Goal: Task Accomplishment & Management: Complete application form

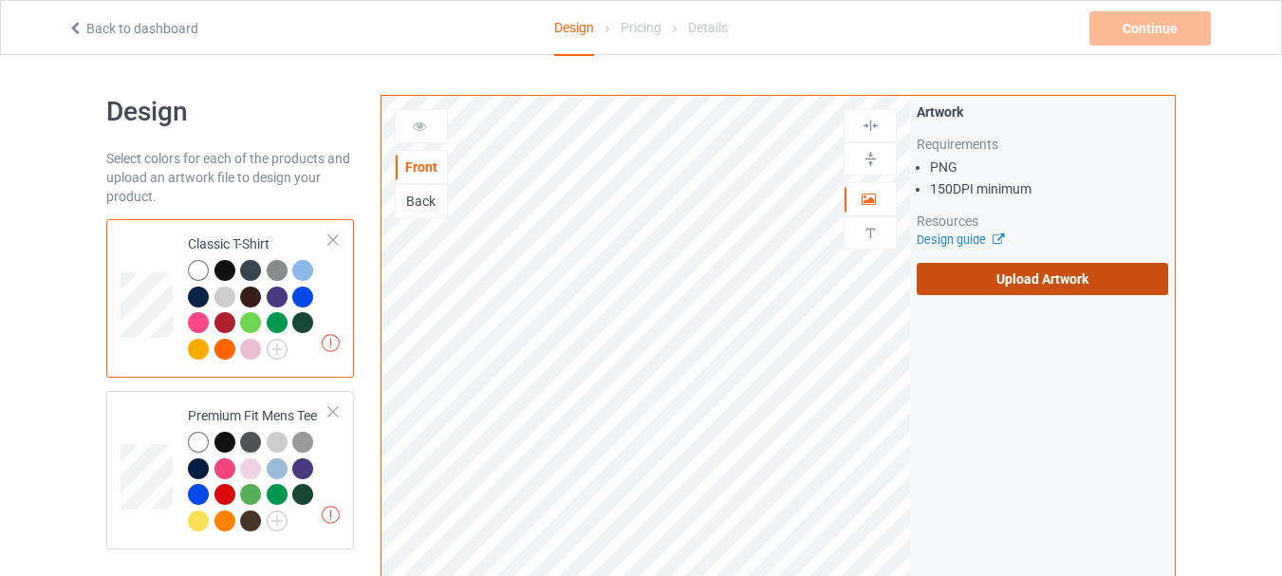
click at [1056, 291] on label "Upload Artwork" at bounding box center [1042, 279] width 251 height 32
click at [0, 0] on input "Upload Artwork" at bounding box center [0, 0] width 0 height 0
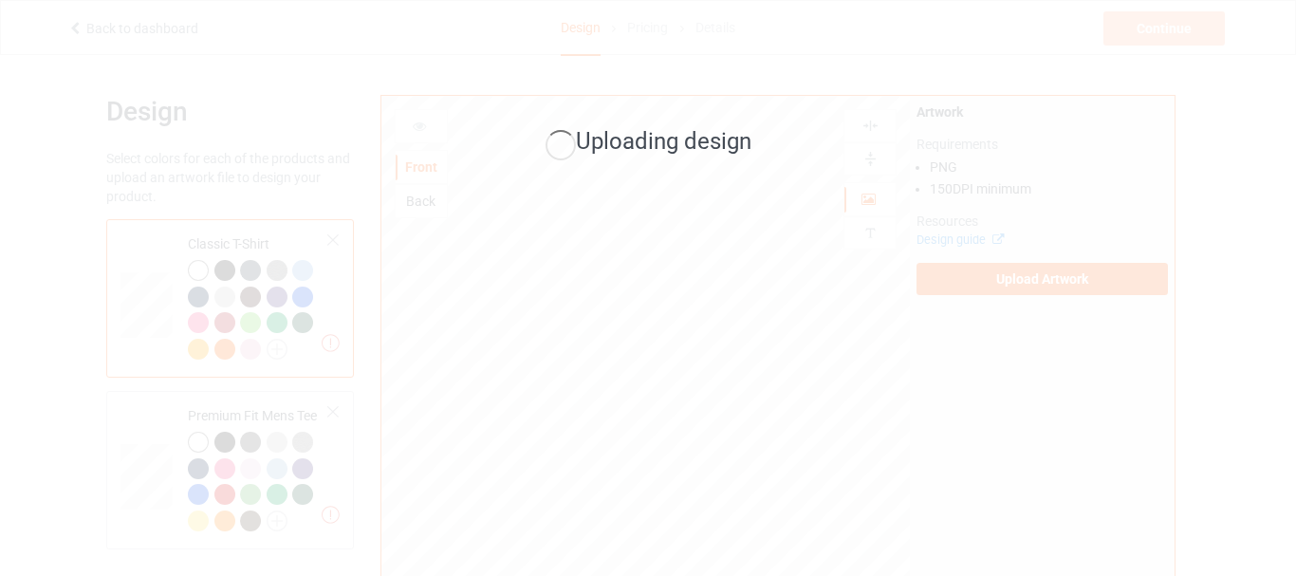
click at [625, 85] on div "Uploading design" at bounding box center [648, 288] width 1296 height 576
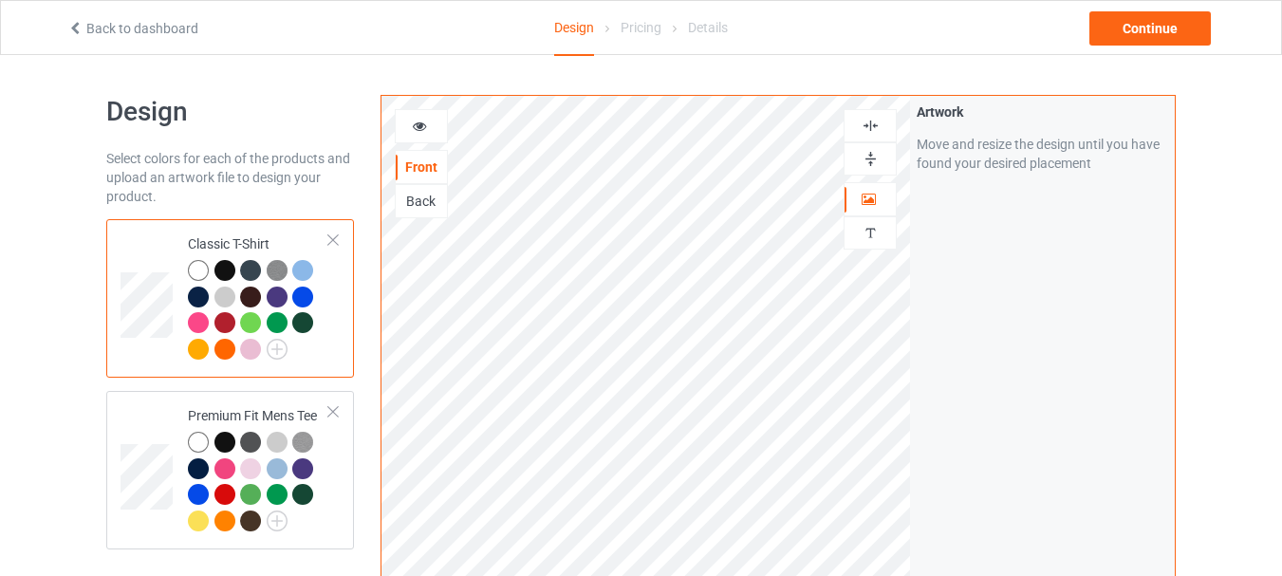
click at [877, 158] on img at bounding box center [871, 159] width 18 height 18
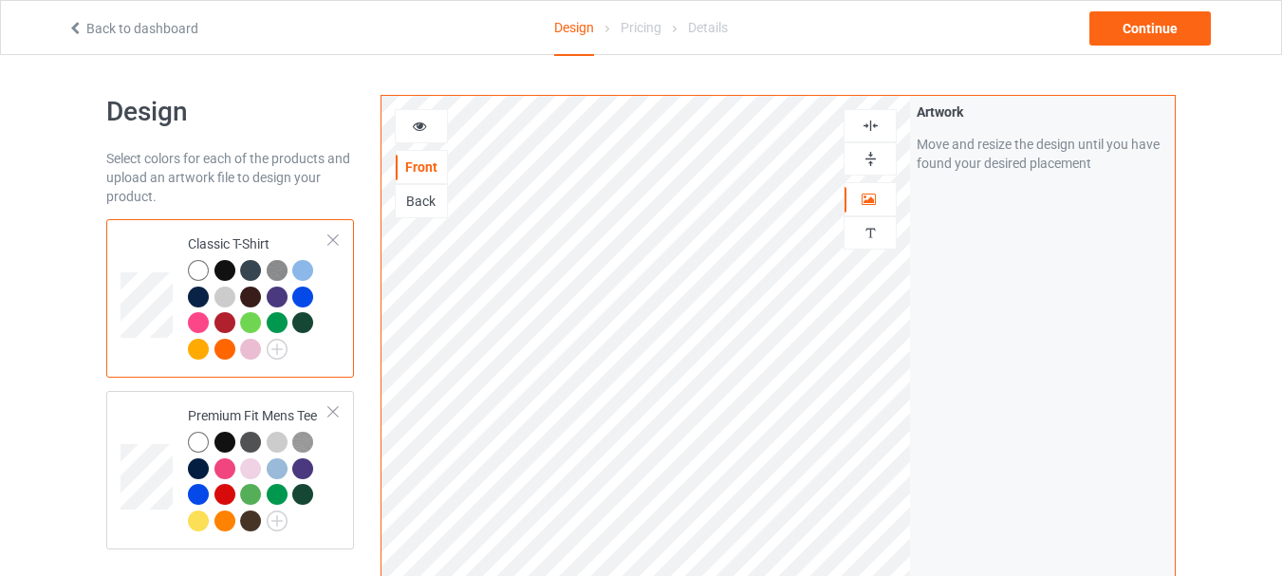
click at [977, 300] on div "Artwork Move and resize the design until you have found your desired placement" at bounding box center [1042, 456] width 265 height 721
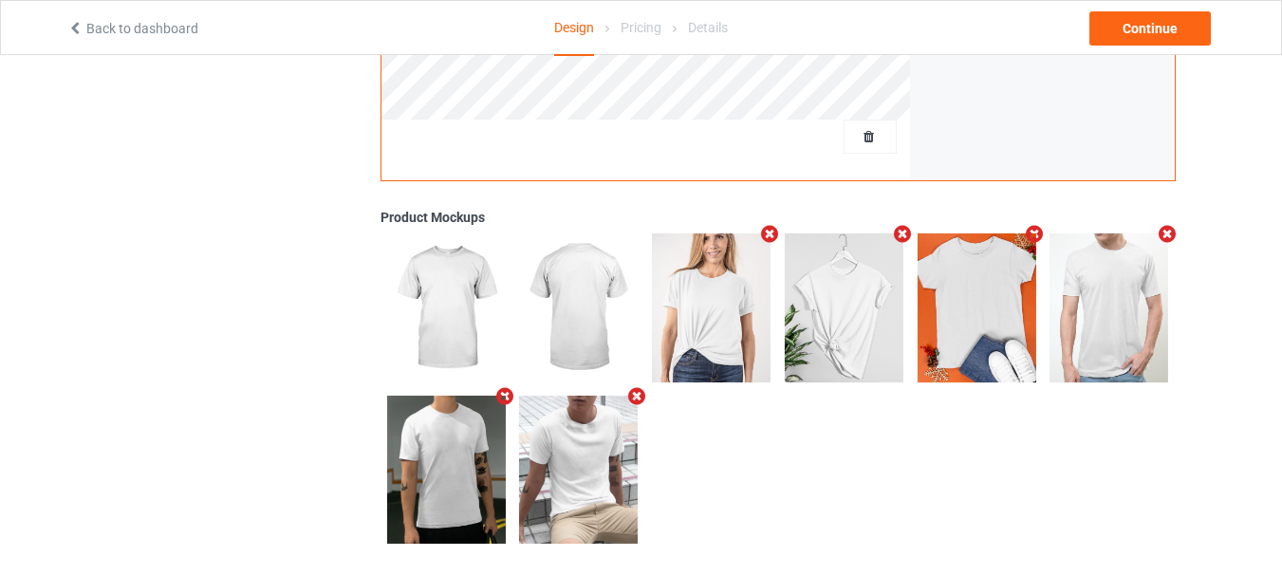
scroll to position [645, 0]
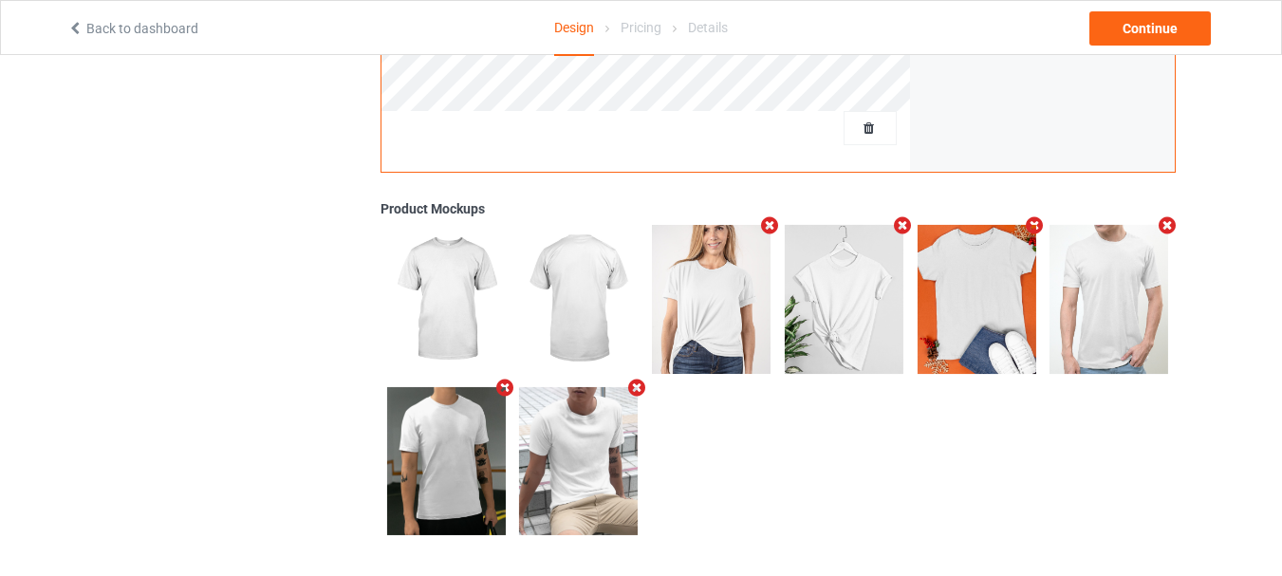
click at [483, 293] on img at bounding box center [446, 299] width 119 height 148
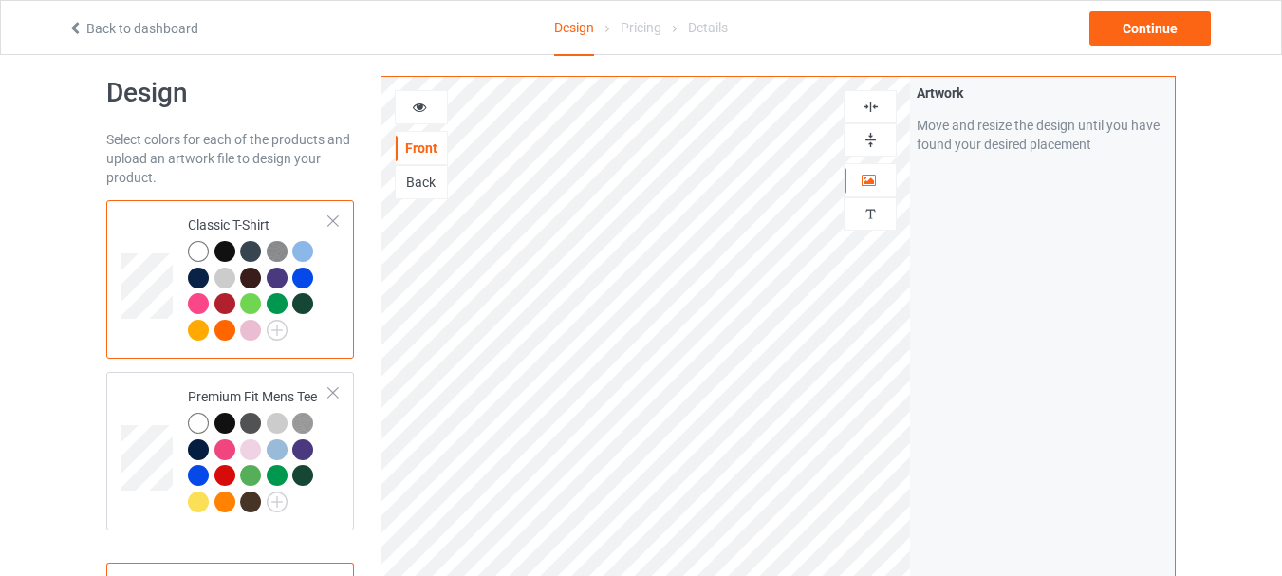
scroll to position [17, 0]
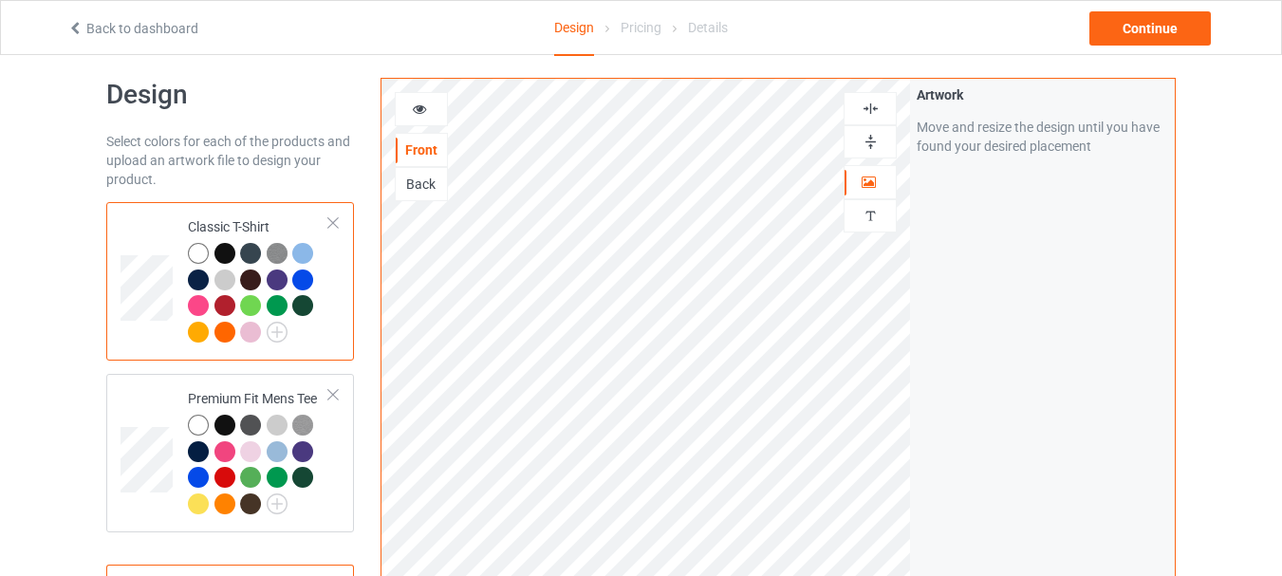
click at [430, 120] on div at bounding box center [421, 109] width 53 height 34
click at [414, 102] on icon at bounding box center [420, 106] width 16 height 13
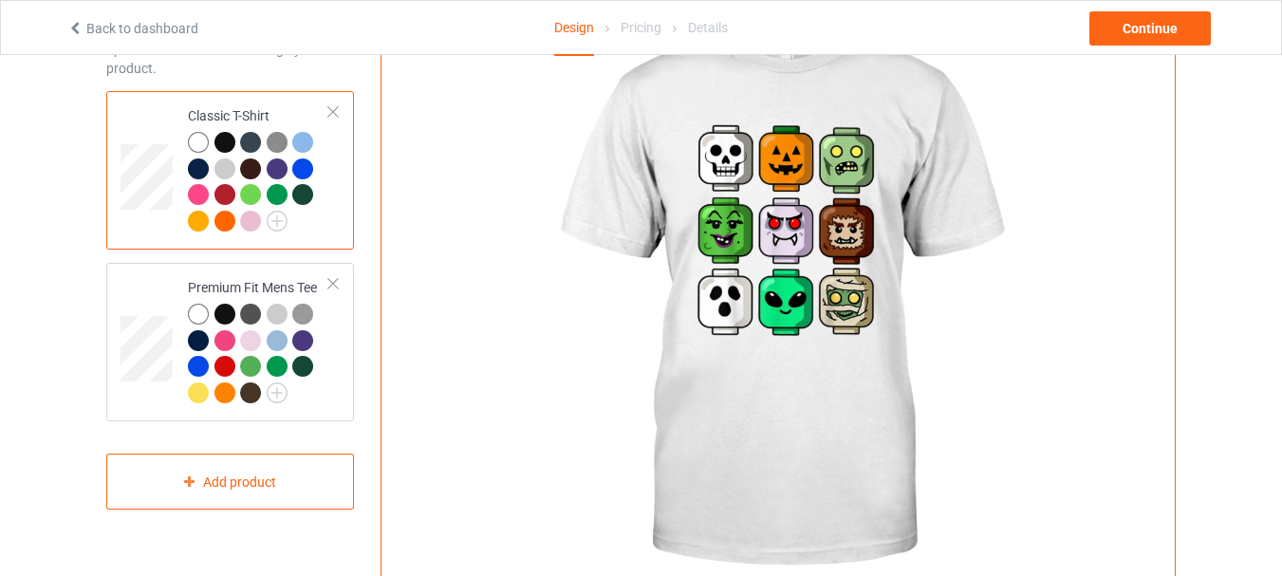
scroll to position [126, 0]
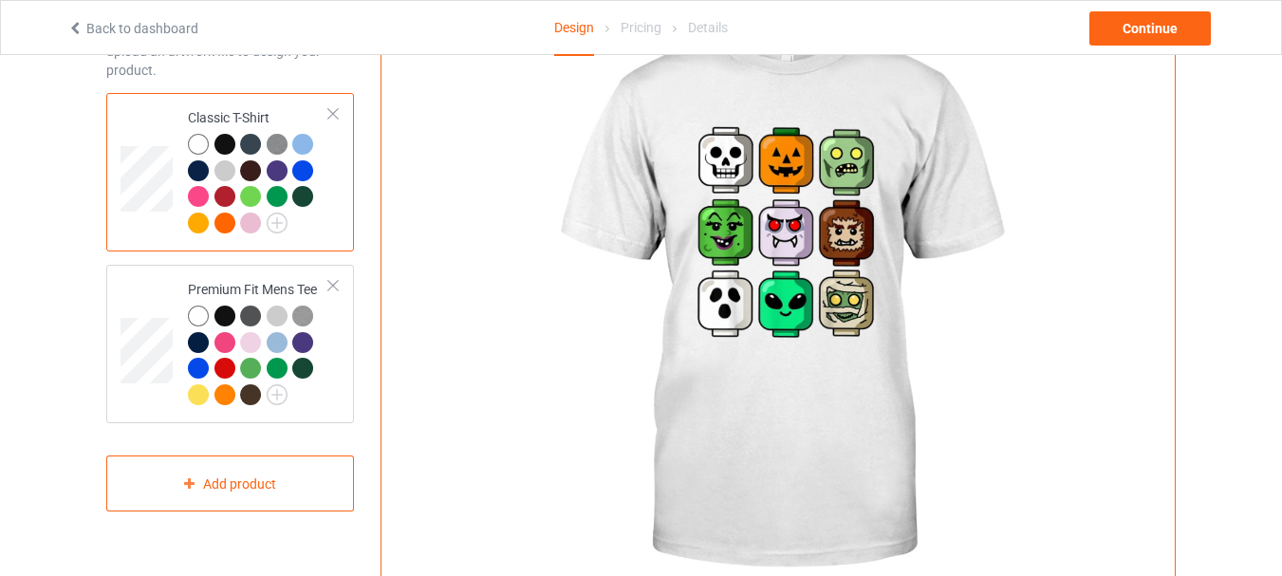
click at [230, 145] on div at bounding box center [224, 144] width 21 height 21
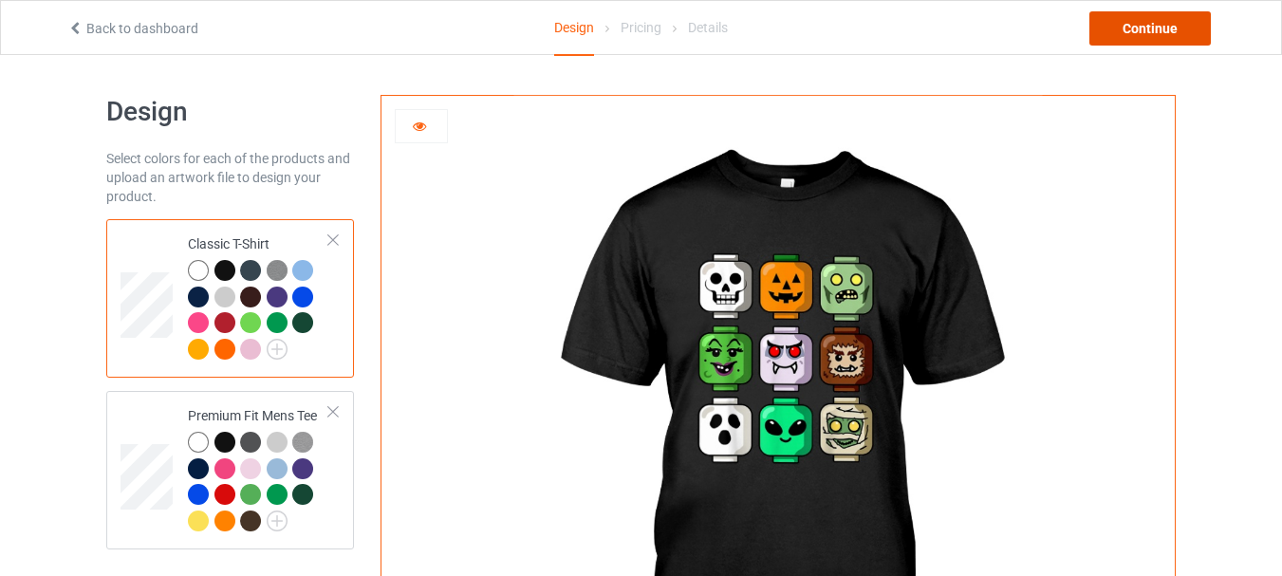
click at [1157, 28] on div "Continue" at bounding box center [1149, 28] width 121 height 34
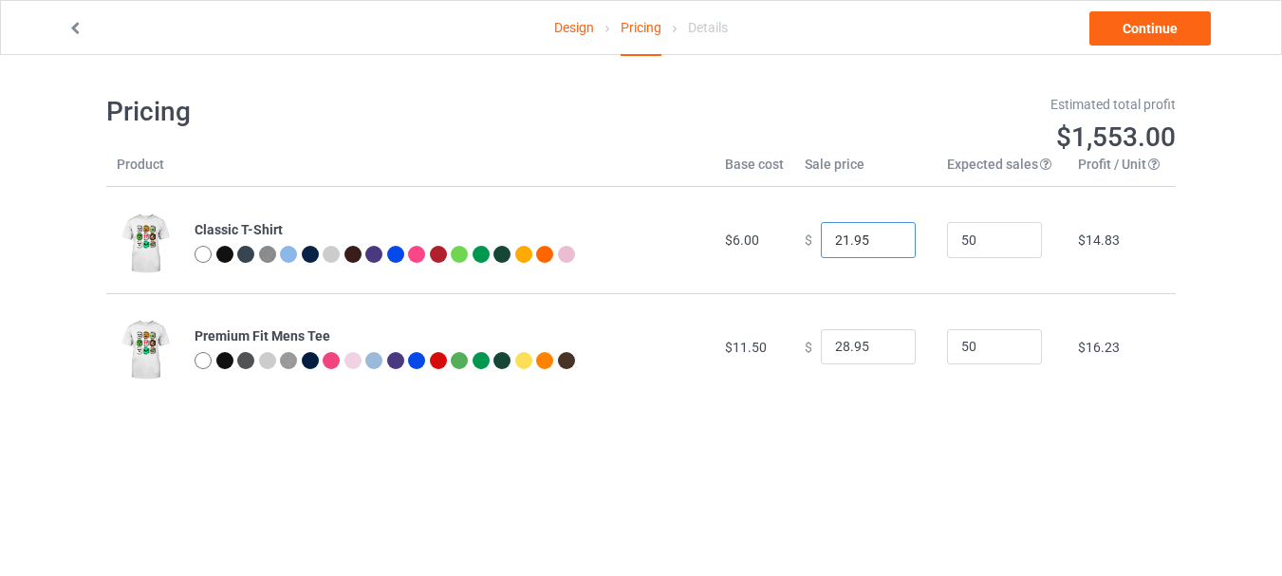
click at [886, 245] on input "21.95" at bounding box center [868, 240] width 95 height 36
click at [886, 245] on input "20.95" at bounding box center [868, 240] width 95 height 36
click at [886, 245] on input "19.95" at bounding box center [868, 240] width 95 height 36
click at [886, 245] on input "18.95" at bounding box center [868, 240] width 95 height 36
type input "19.95"
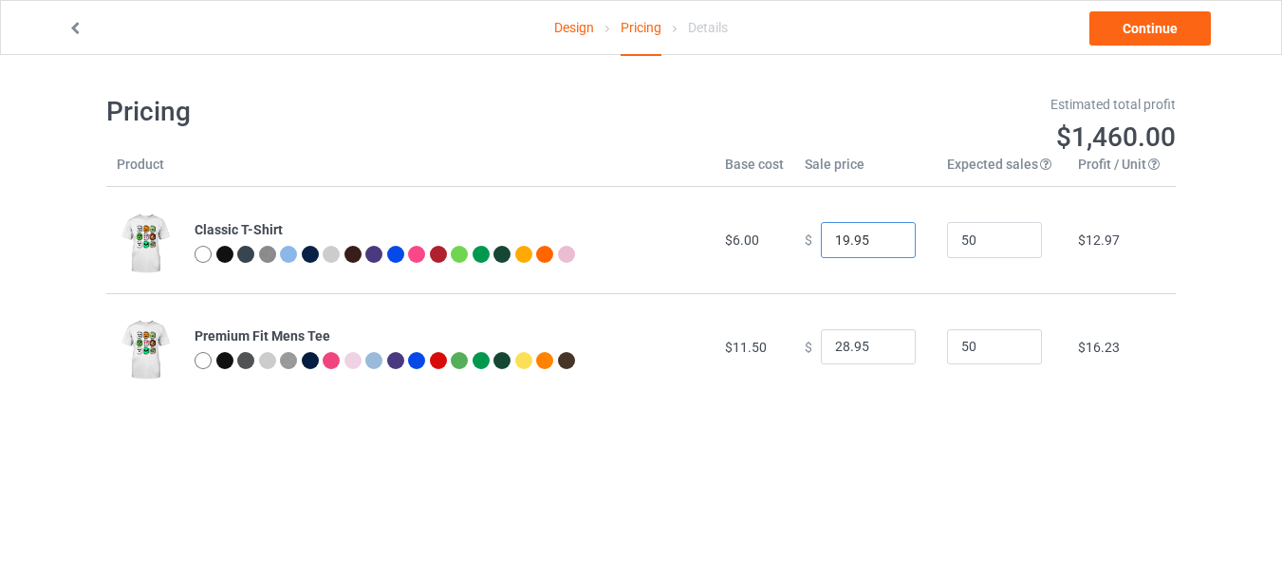
click at [884, 234] on input "19.95" at bounding box center [868, 240] width 95 height 36
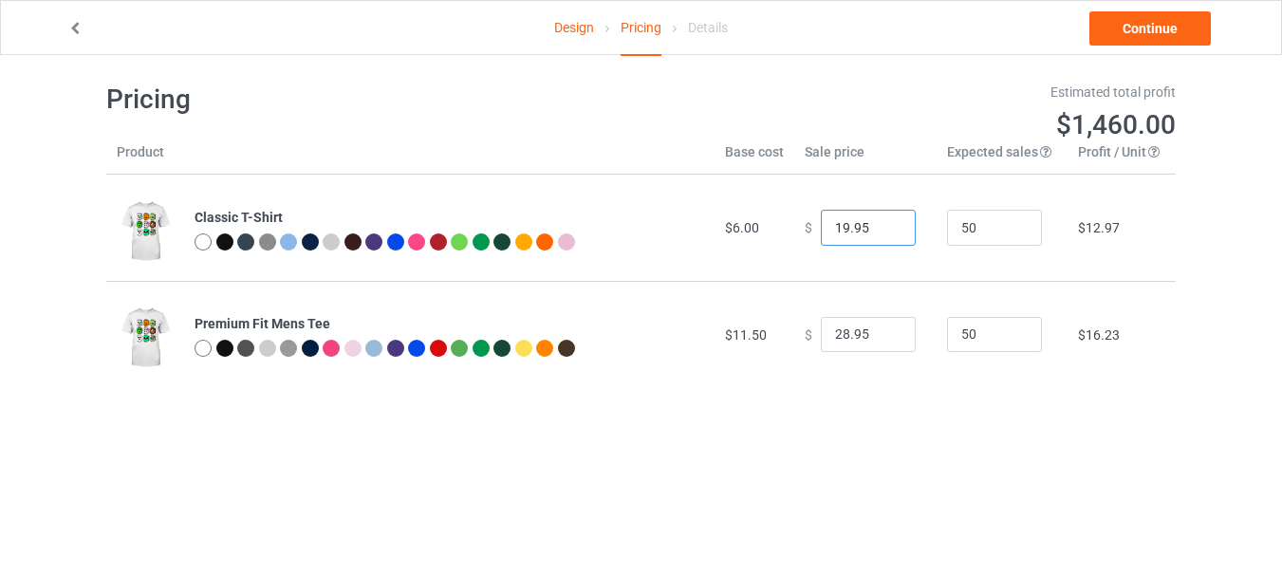
scroll to position [15, 0]
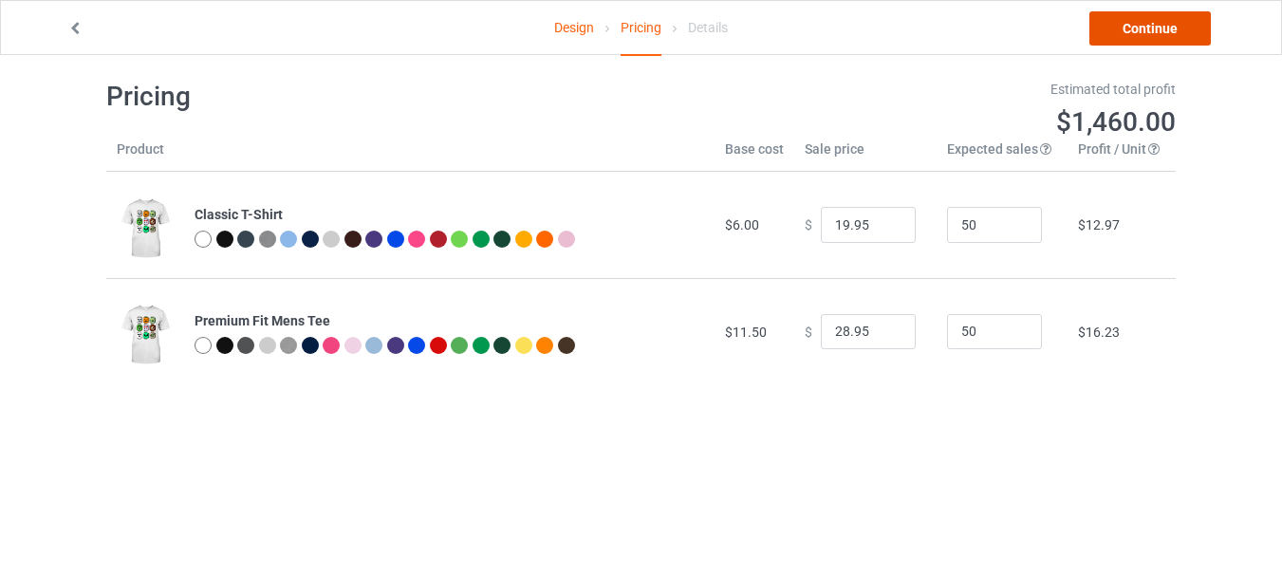
click at [1108, 35] on link "Continue" at bounding box center [1149, 28] width 121 height 34
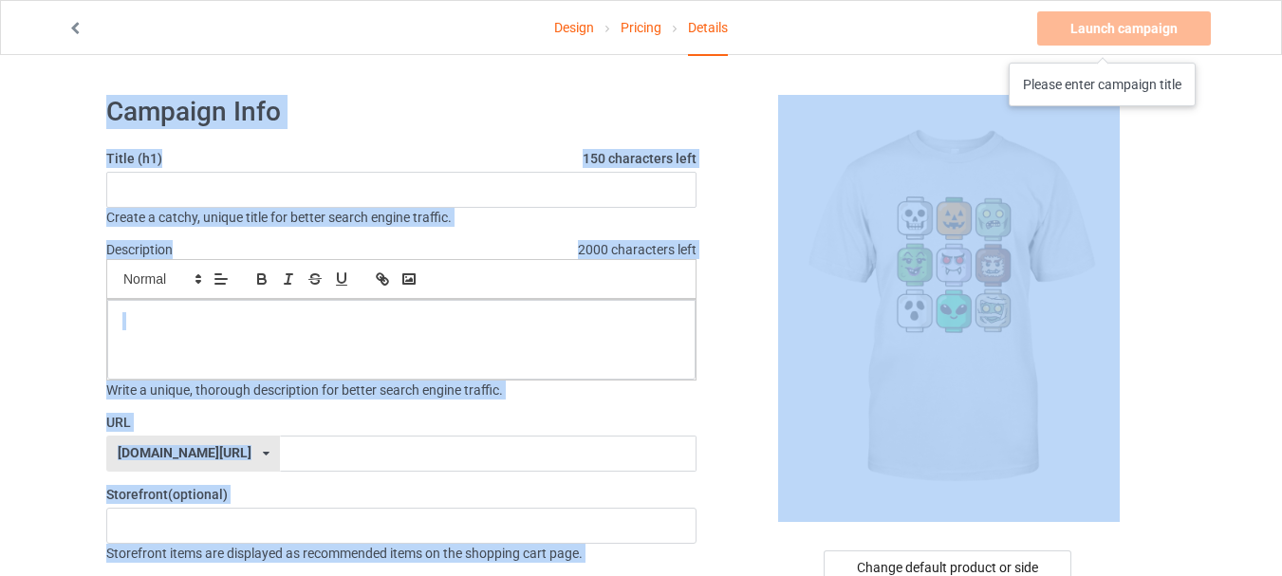
drag, startPoint x: 1265, startPoint y: 103, endPoint x: 983, endPoint y: 51, distance: 286.7
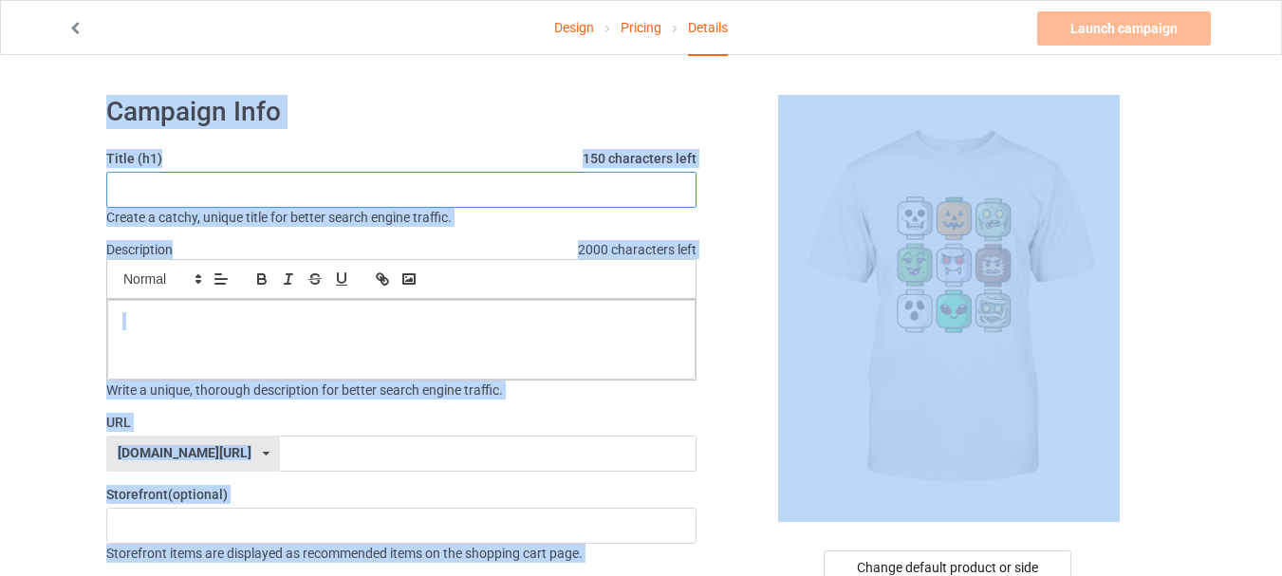
click at [442, 200] on input "text" at bounding box center [401, 190] width 590 height 36
